Goal: Find contact information: Obtain details needed to contact an individual or organization

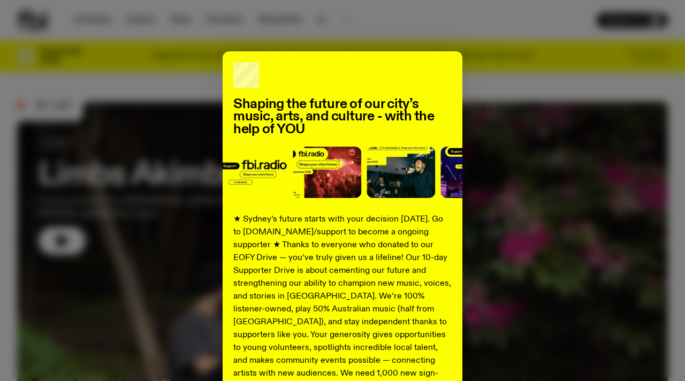
click at [527, 83] on div "Shaping the future of our city’s music, arts, and culture - with the help of YO…" at bounding box center [342, 271] width 650 height 440
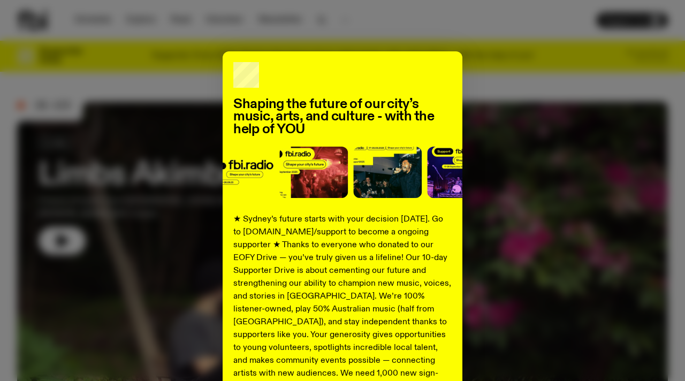
scroll to position [148, 0]
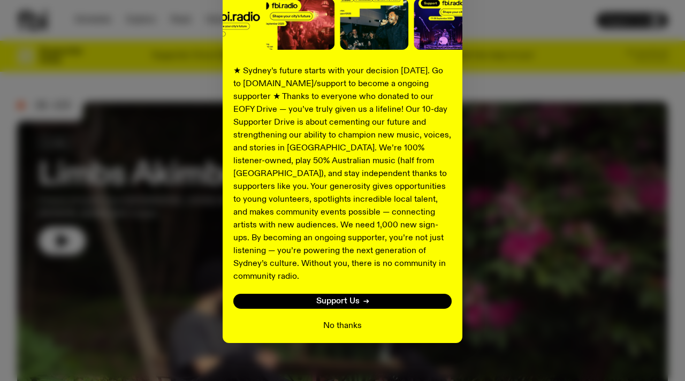
click at [337, 319] on button "No thanks" at bounding box center [342, 325] width 39 height 13
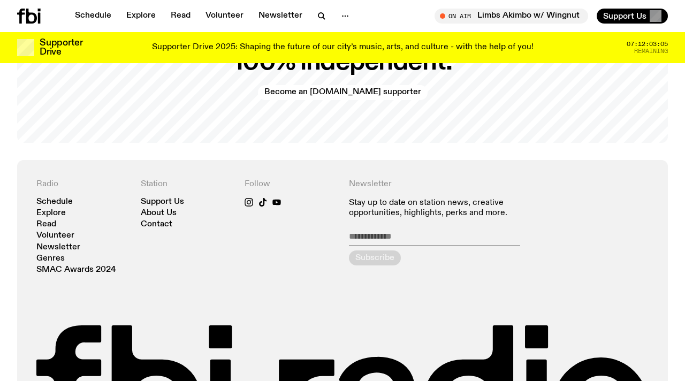
scroll to position [2142, 0]
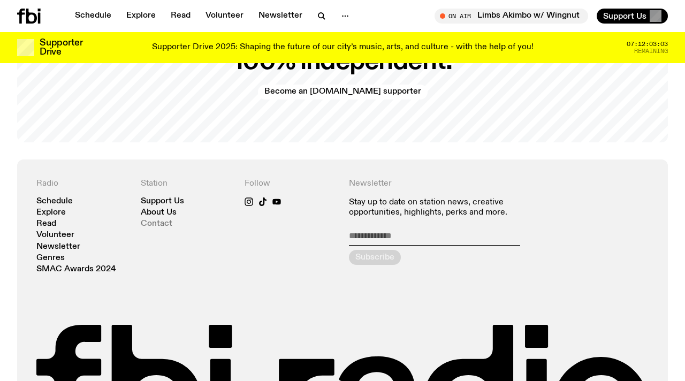
click at [154, 220] on link "Contact" at bounding box center [157, 224] width 32 height 8
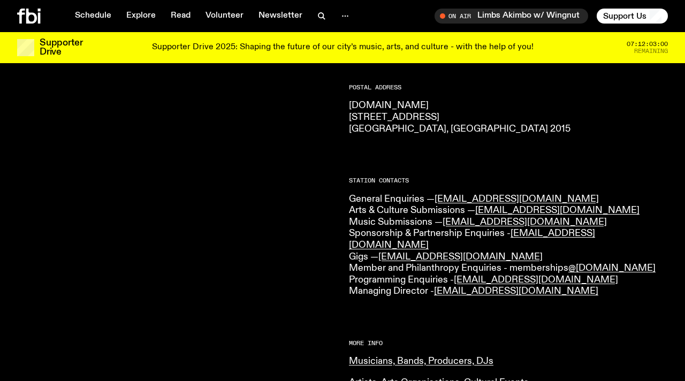
scroll to position [180, 0]
click at [458, 222] on link "[EMAIL_ADDRESS][DOMAIN_NAME]" at bounding box center [524, 222] width 164 height 10
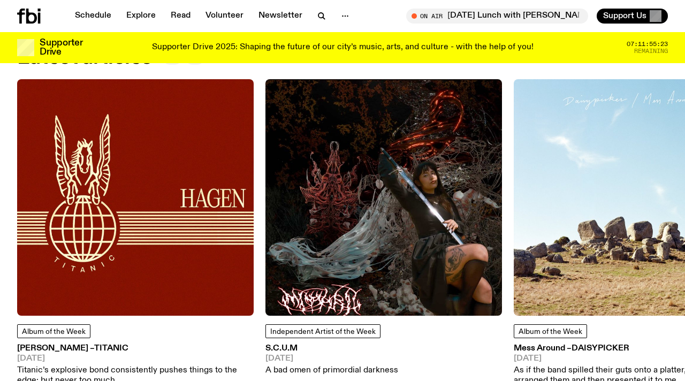
scroll to position [1261, 0]
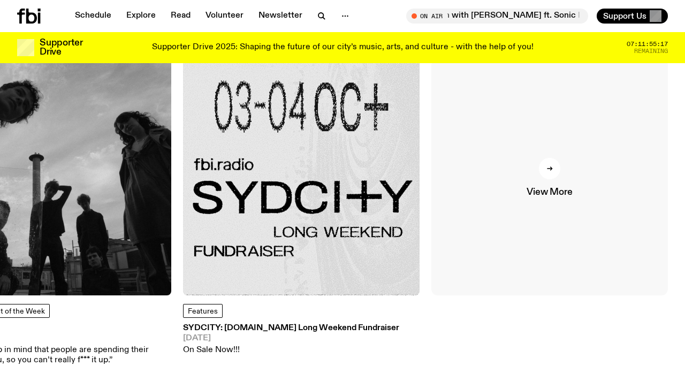
click at [539, 184] on link "View More" at bounding box center [549, 177] width 236 height 236
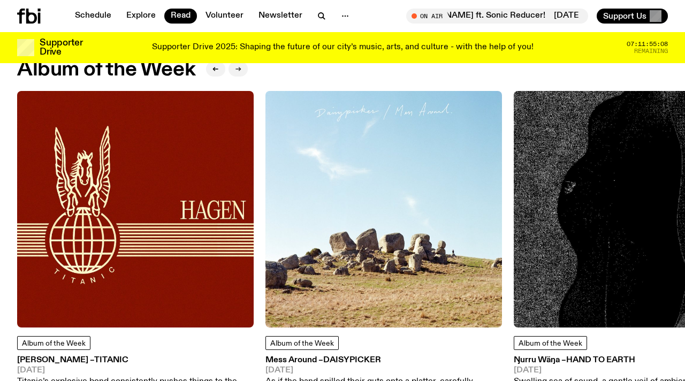
scroll to position [472, 0]
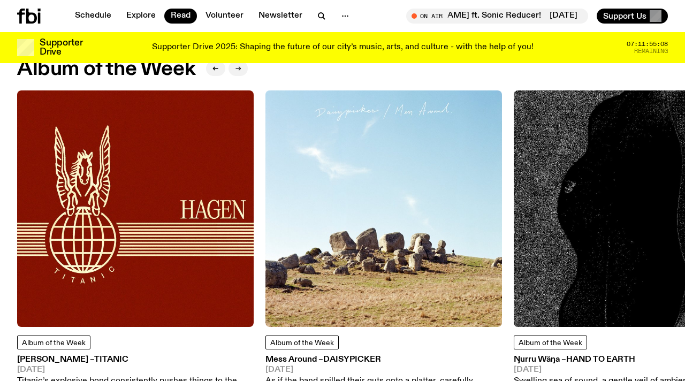
click at [240, 72] on button "button" at bounding box center [237, 68] width 19 height 15
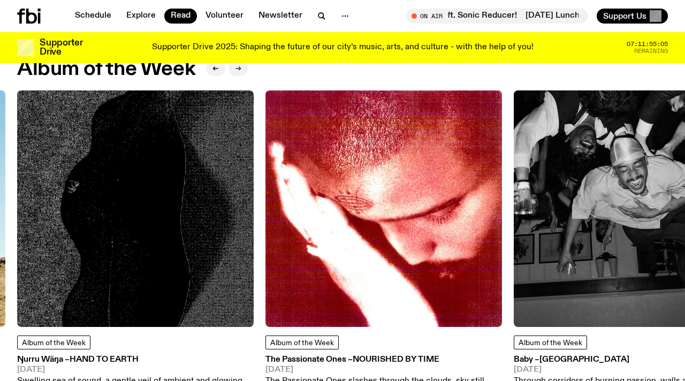
click at [240, 72] on button "button" at bounding box center [237, 68] width 19 height 15
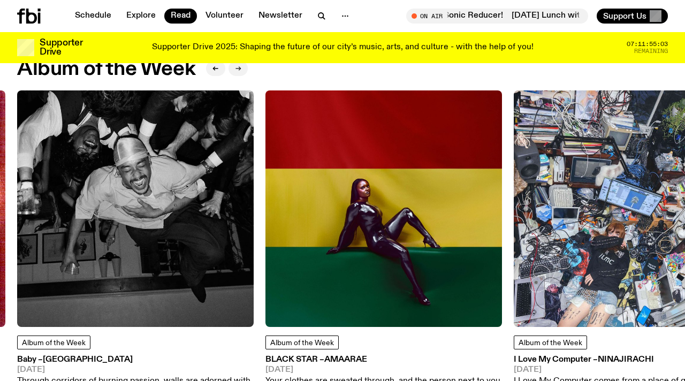
click at [240, 72] on button "button" at bounding box center [237, 68] width 19 height 15
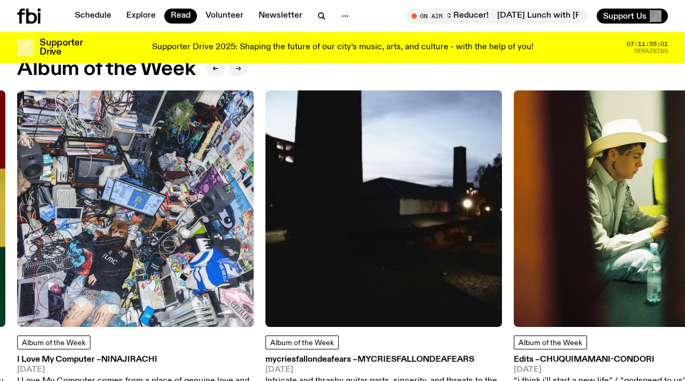
click at [240, 72] on button "button" at bounding box center [237, 68] width 19 height 15
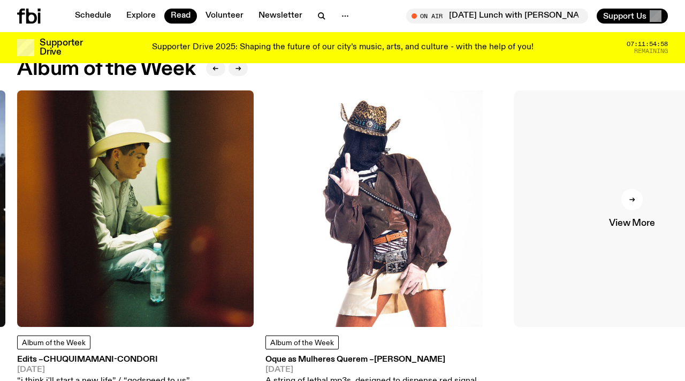
click at [627, 203] on div at bounding box center [631, 199] width 21 height 21
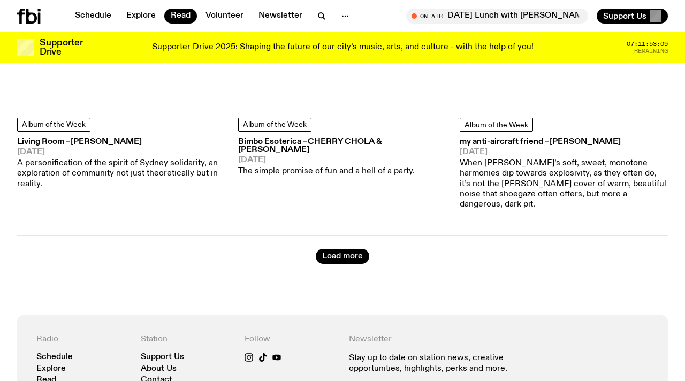
scroll to position [5129, 0]
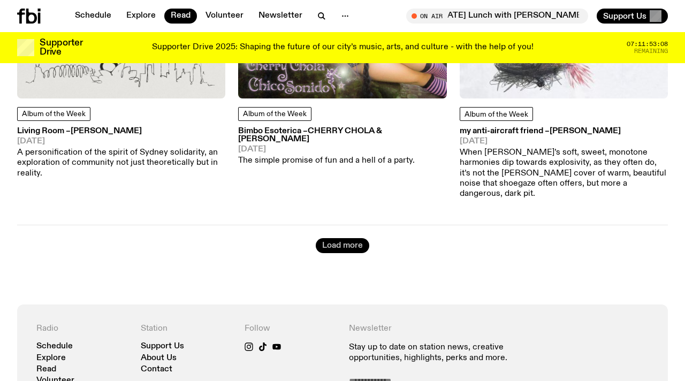
click at [328, 238] on button "Load more" at bounding box center [342, 245] width 53 height 15
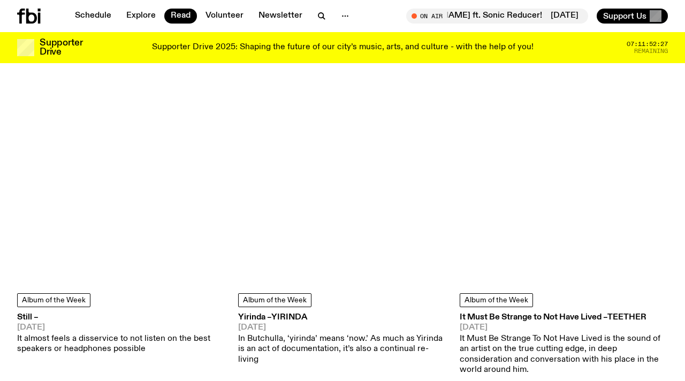
scroll to position [8277, 0]
